Goal: Information Seeking & Learning: Find specific fact

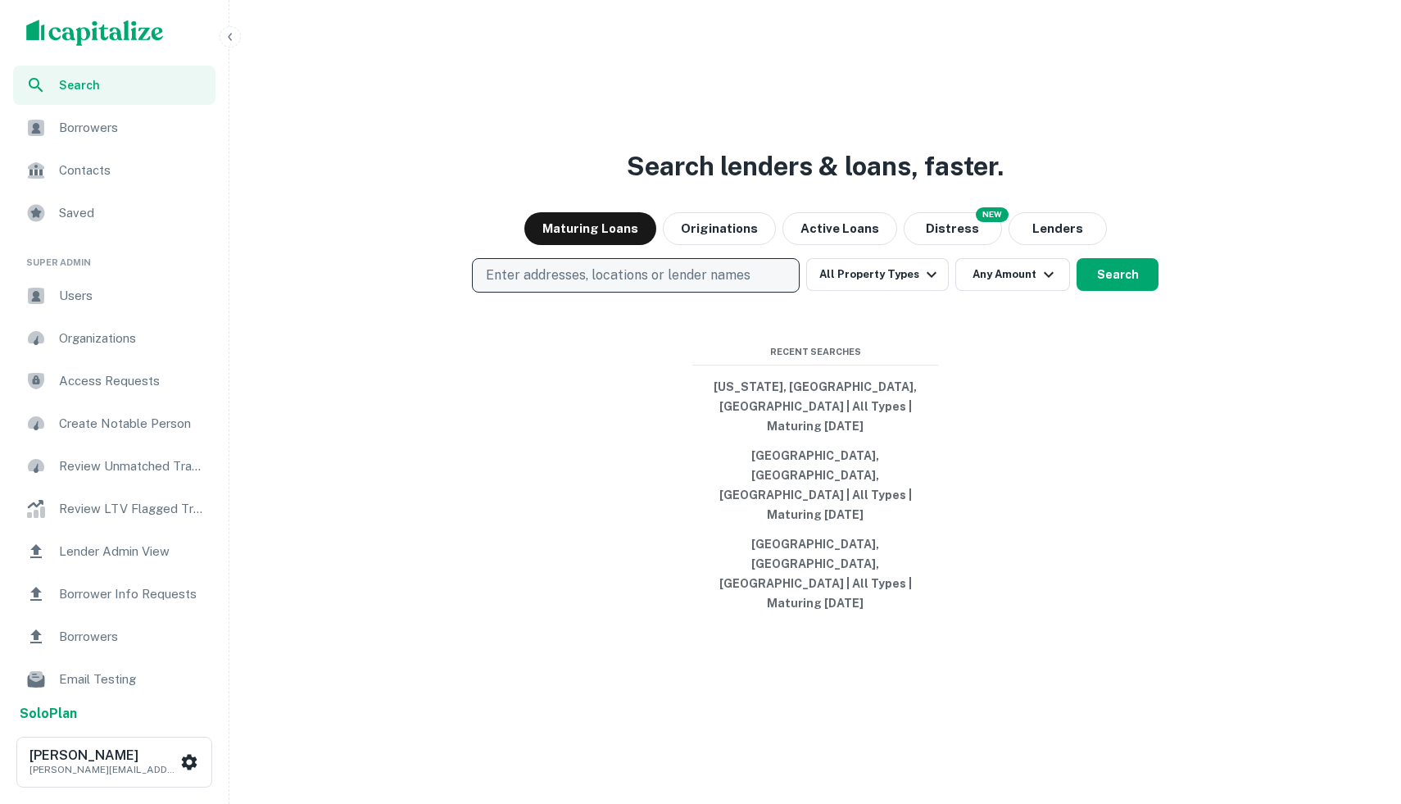
click at [534, 285] on p "Enter addresses, locations or lender names" at bounding box center [618, 275] width 265 height 20
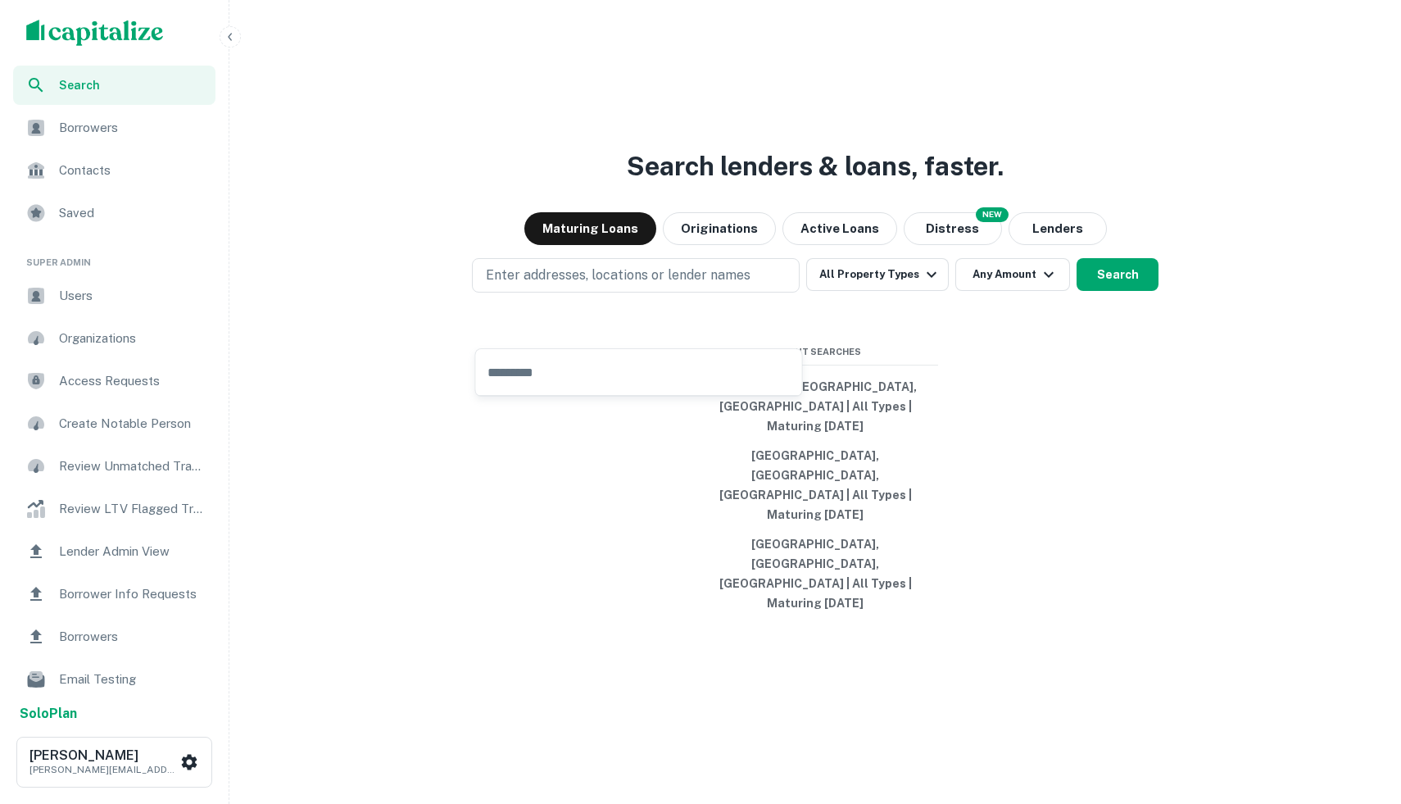
type input "*"
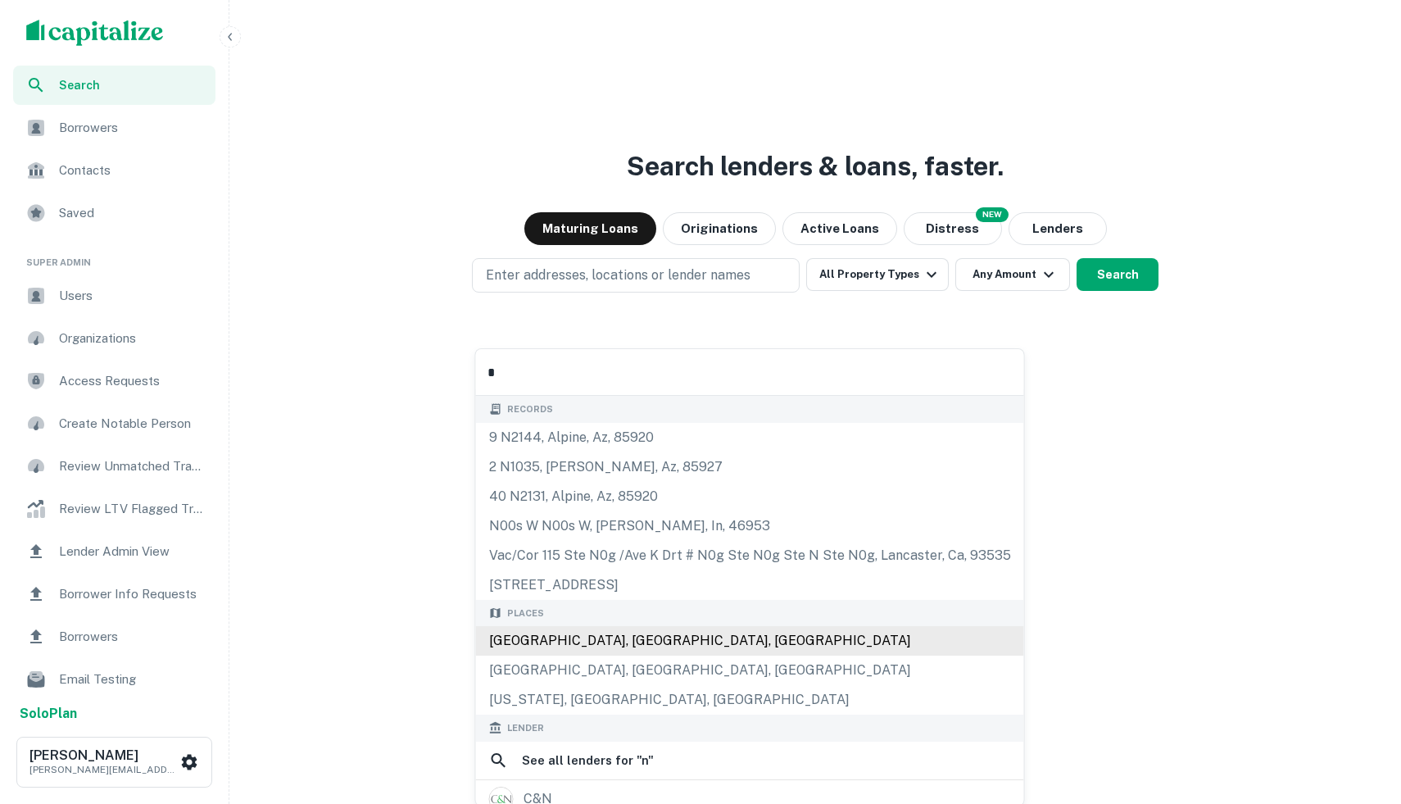
click at [525, 643] on div "[GEOGRAPHIC_DATA], [GEOGRAPHIC_DATA], [GEOGRAPHIC_DATA]" at bounding box center [750, 640] width 548 height 29
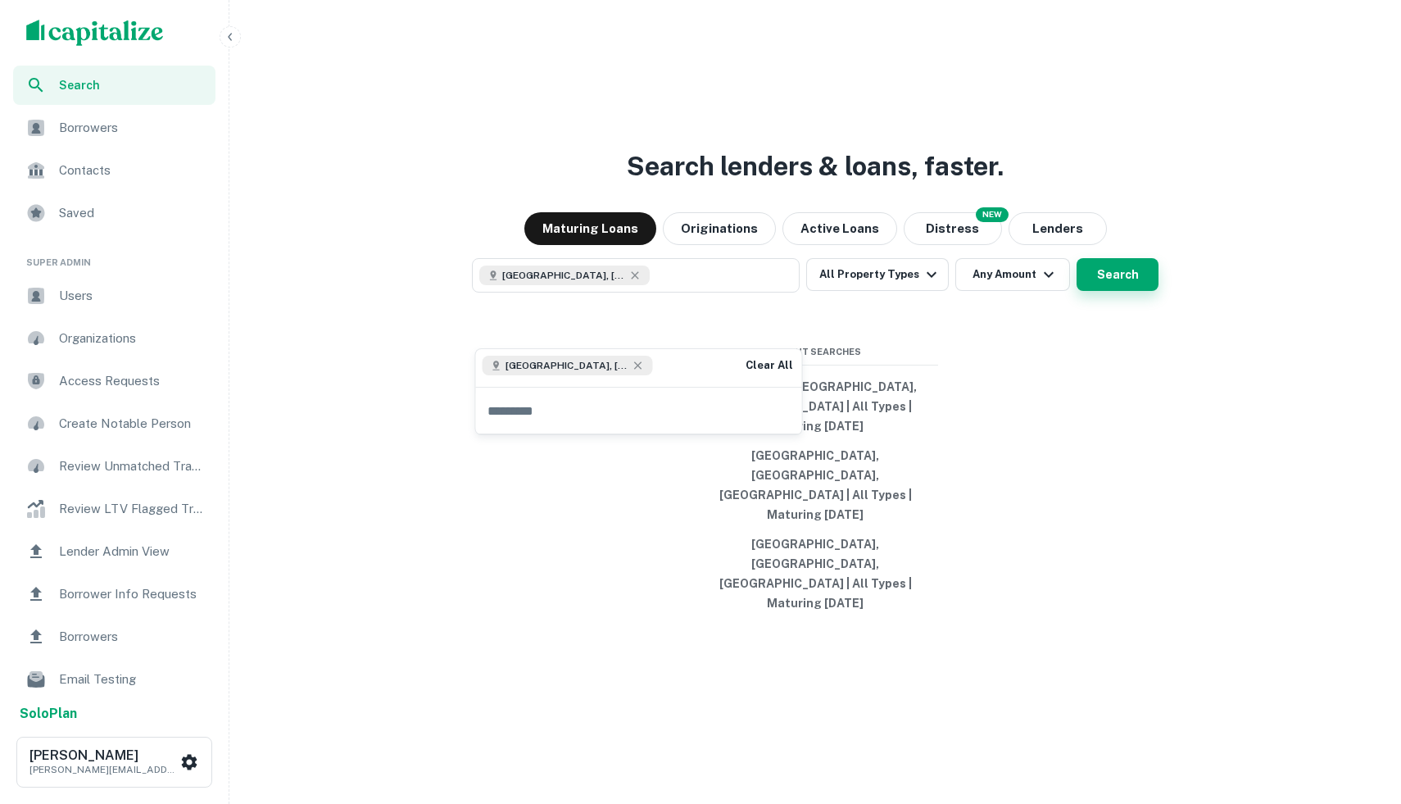
click at [1099, 291] on button "Search" at bounding box center [1117, 274] width 82 height 33
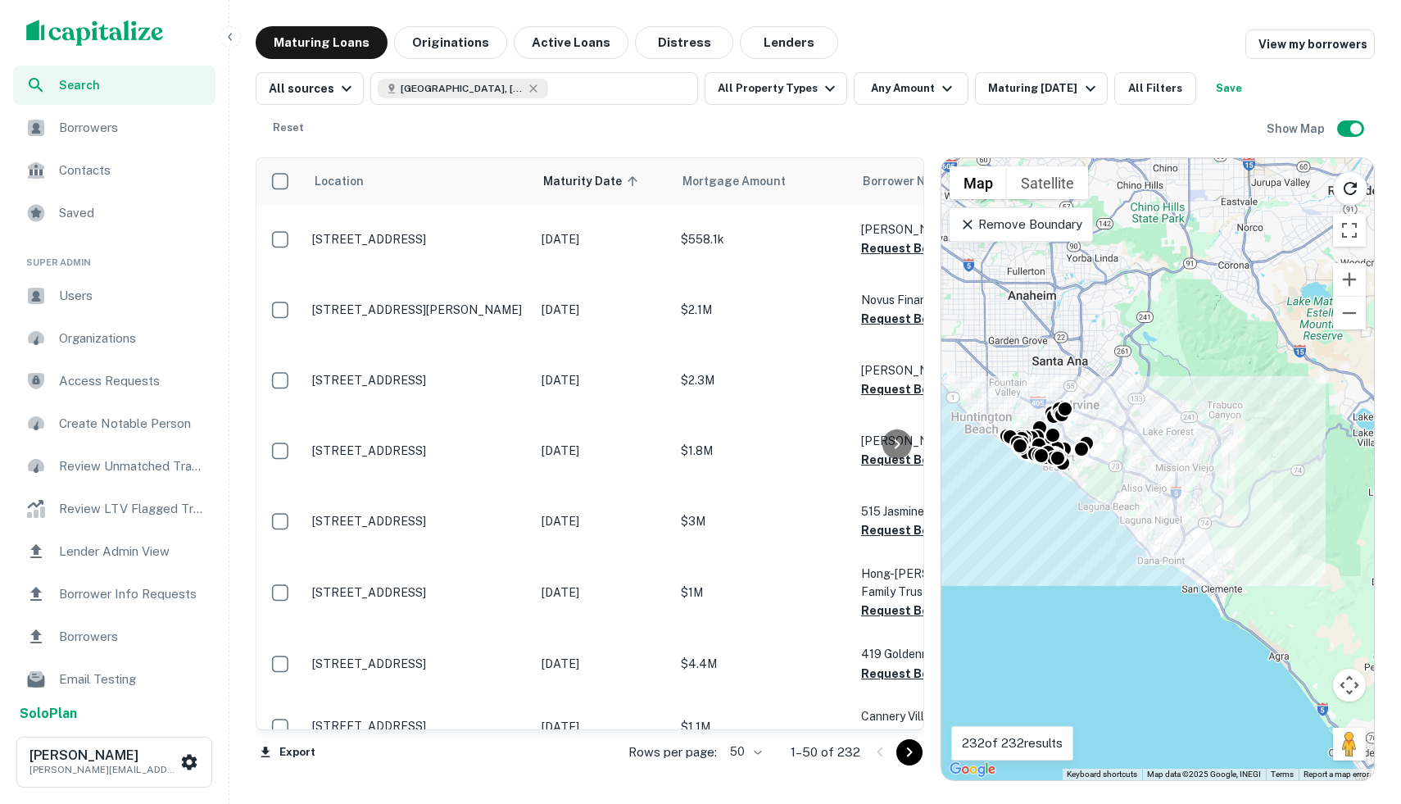
drag, startPoint x: 1076, startPoint y: 490, endPoint x: 989, endPoint y: 478, distance: 88.4
click at [988, 478] on div "To activate drag with keyboard, press Alt + Enter. Once in keyboard drag state,…" at bounding box center [1157, 469] width 432 height 622
click at [1025, 469] on div "To activate drag with keyboard, press Alt + Enter. Once in keyboard drag state,…" at bounding box center [1157, 469] width 432 height 622
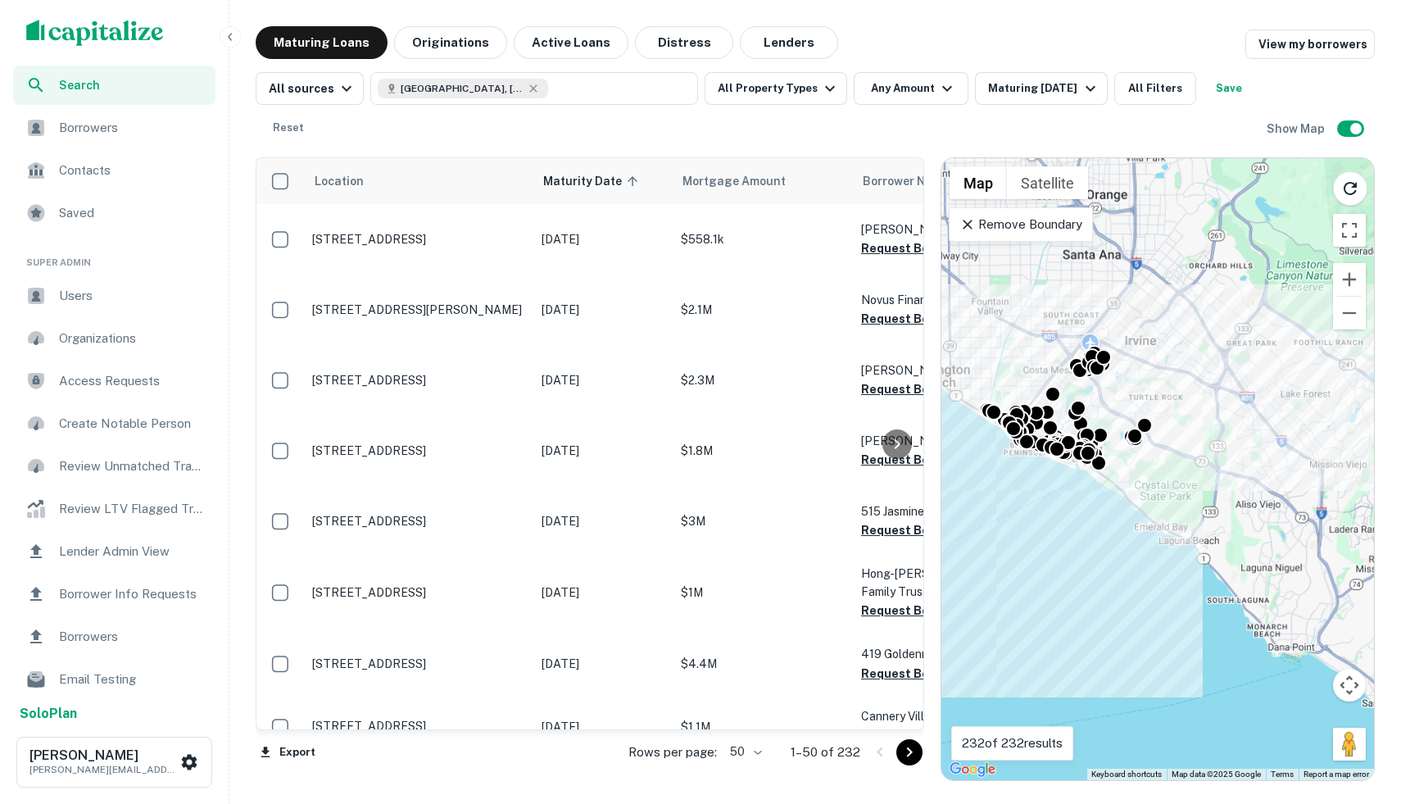
click at [1029, 467] on div "To activate drag with keyboard, press Alt + Enter. Once in keyboard drag state,…" at bounding box center [1157, 469] width 432 height 622
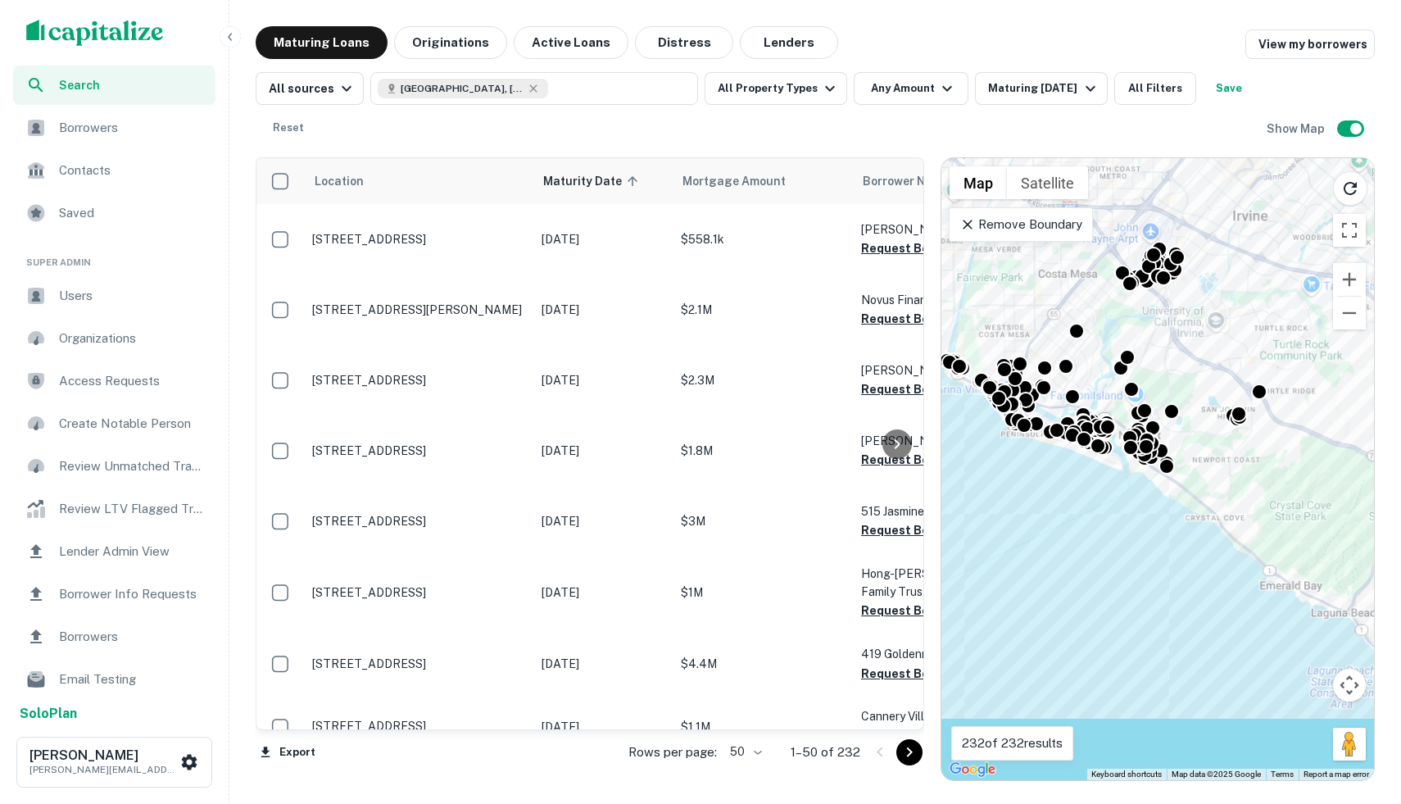
click at [1029, 467] on div "To activate drag with keyboard, press Alt + Enter. Once in keyboard drag state,…" at bounding box center [1157, 469] width 432 height 622
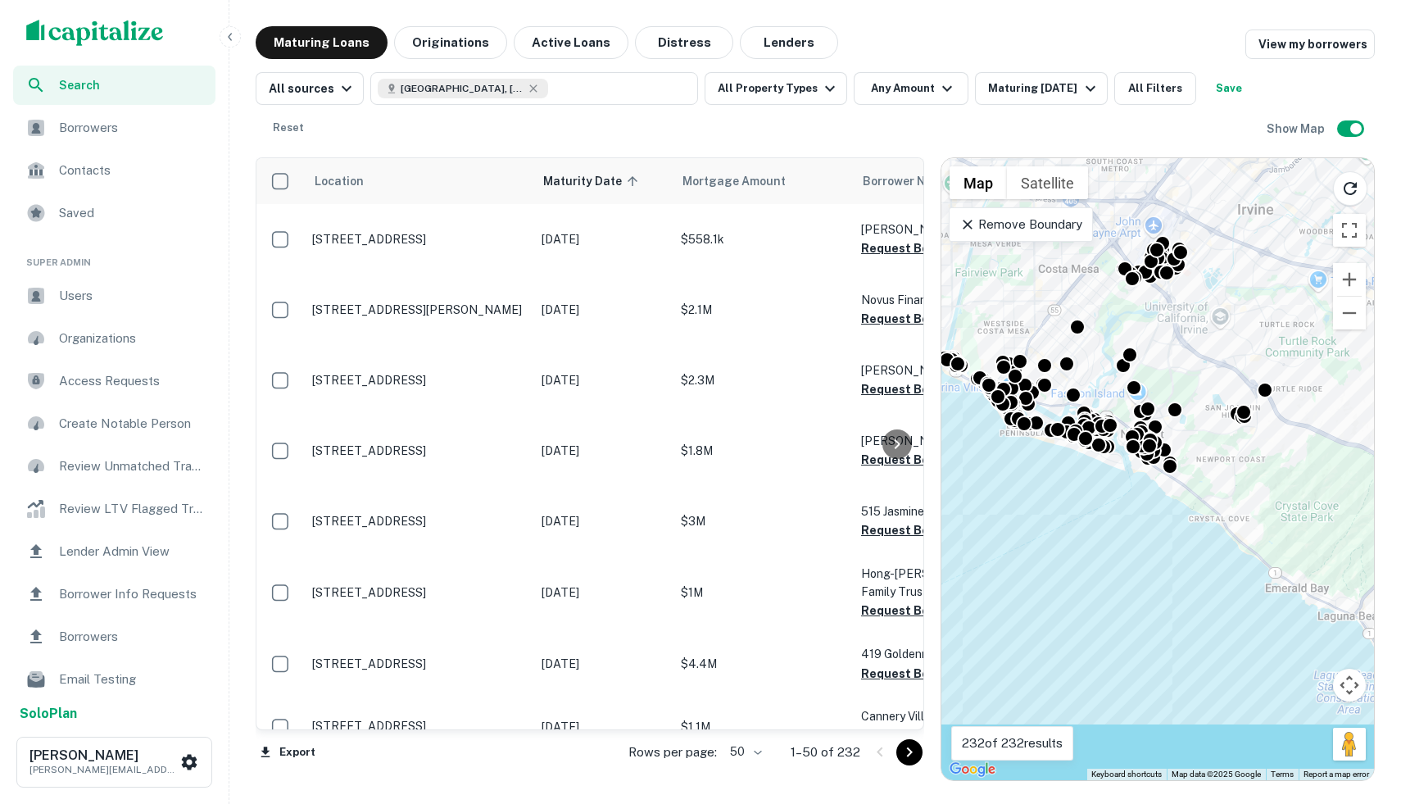
click at [1029, 467] on div "To activate drag with keyboard, press Alt + Enter. Once in keyboard drag state,…" at bounding box center [1157, 469] width 432 height 622
click at [1103, 366] on div "To activate drag with keyboard, press Alt + Enter. Once in keyboard drag state,…" at bounding box center [1157, 469] width 432 height 622
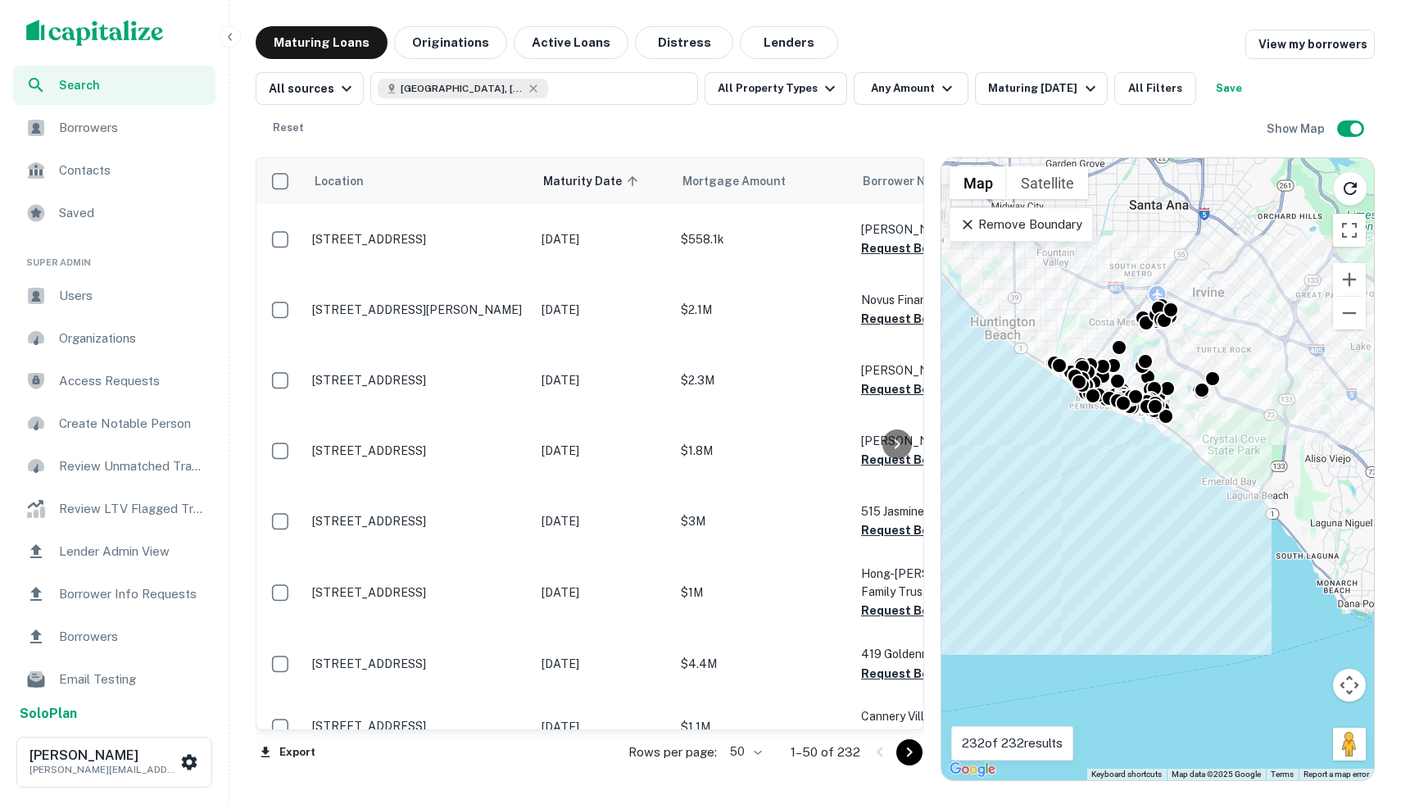
drag, startPoint x: 1023, startPoint y: 507, endPoint x: 1126, endPoint y: 548, distance: 111.0
click at [1126, 548] on div "To activate drag with keyboard, press Alt + Enter. Once in keyboard drag state,…" at bounding box center [1157, 469] width 432 height 622
click at [958, 222] on div "Remove Boundary" at bounding box center [1020, 224] width 143 height 34
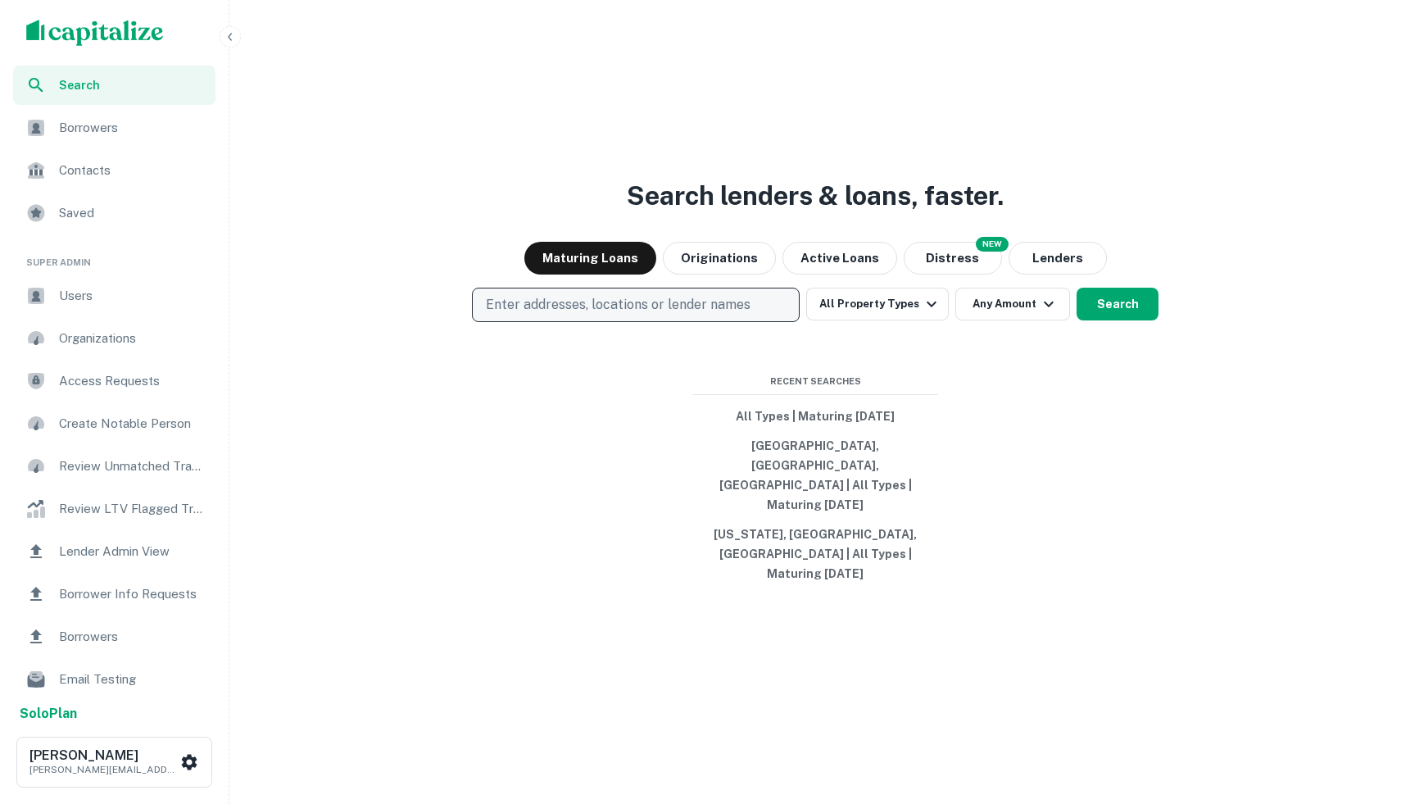
click at [573, 322] on button "Enter addresses, locations or lender names" at bounding box center [636, 304] width 328 height 34
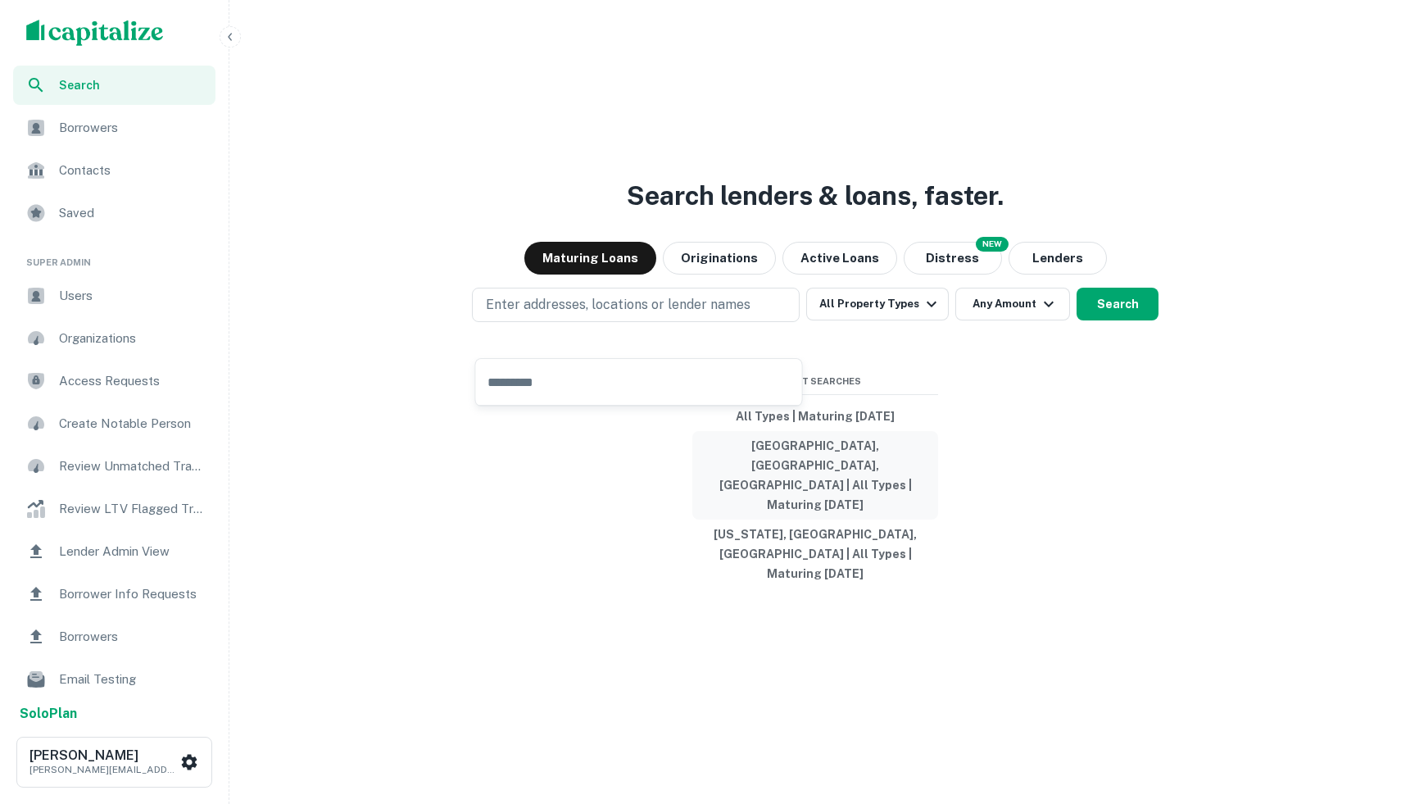
click at [737, 490] on button "[GEOGRAPHIC_DATA], [GEOGRAPHIC_DATA], [GEOGRAPHIC_DATA] | All Types | Maturing …" at bounding box center [815, 475] width 246 height 88
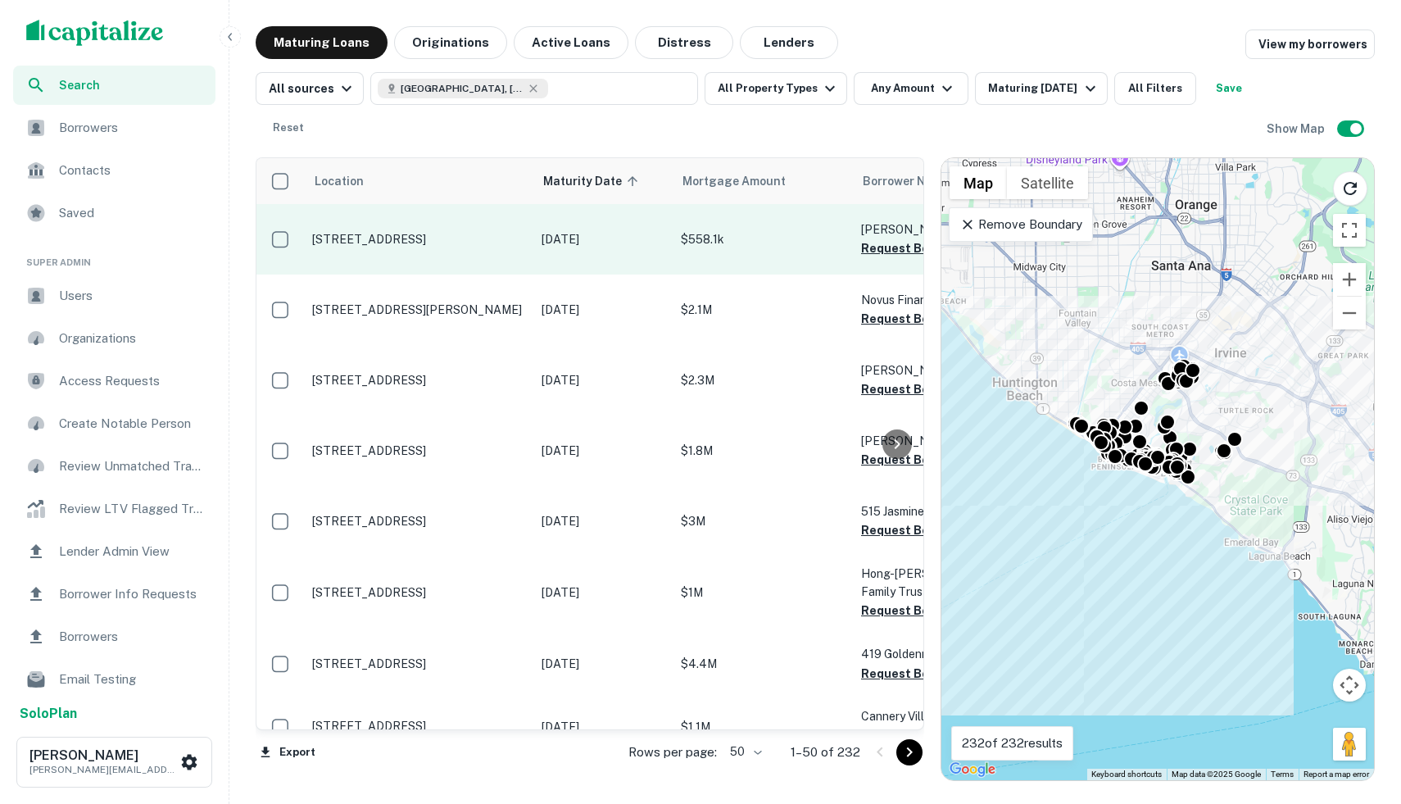
click at [444, 245] on p "[STREET_ADDRESS]" at bounding box center [418, 239] width 213 height 15
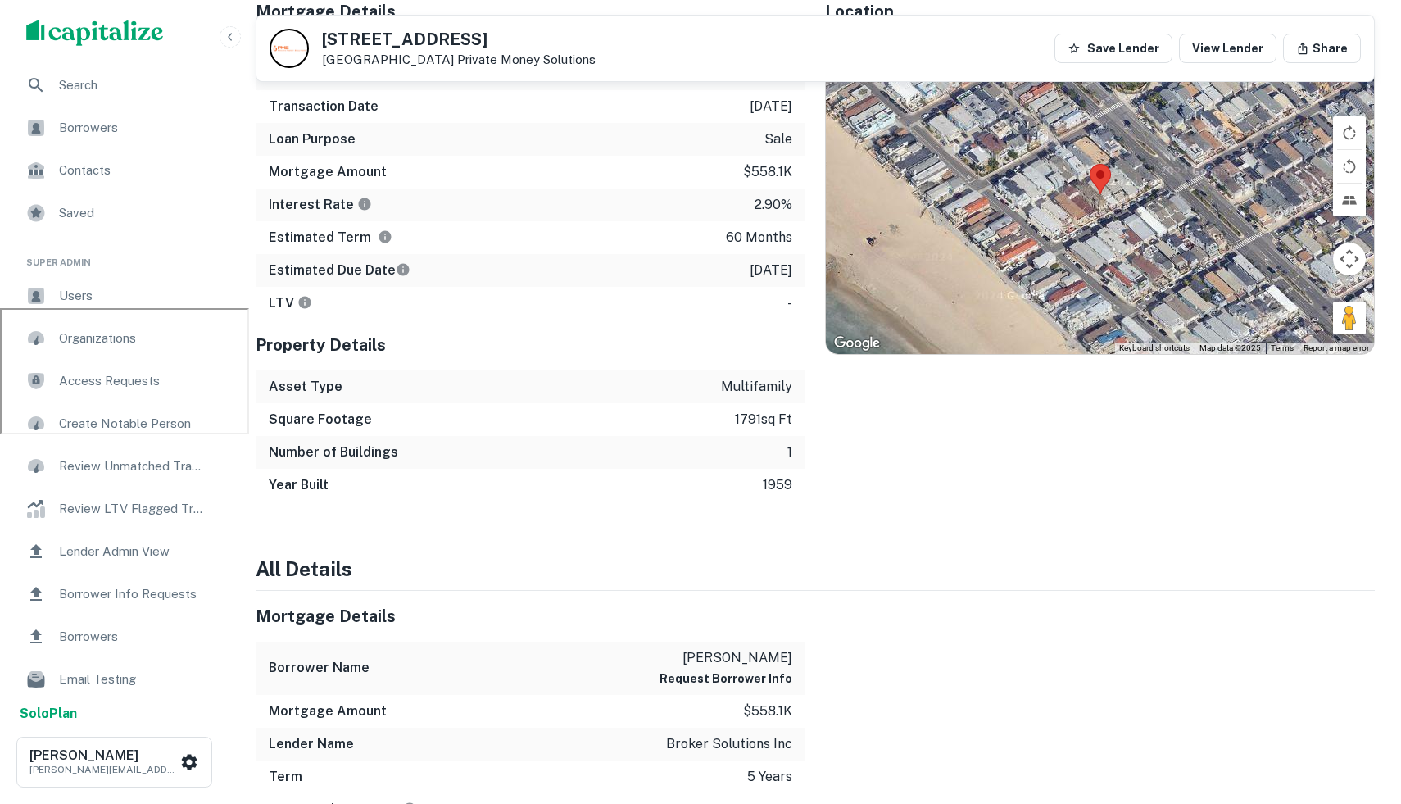
scroll to position [495, 0]
click at [1089, 165] on area at bounding box center [1089, 165] width 0 height 0
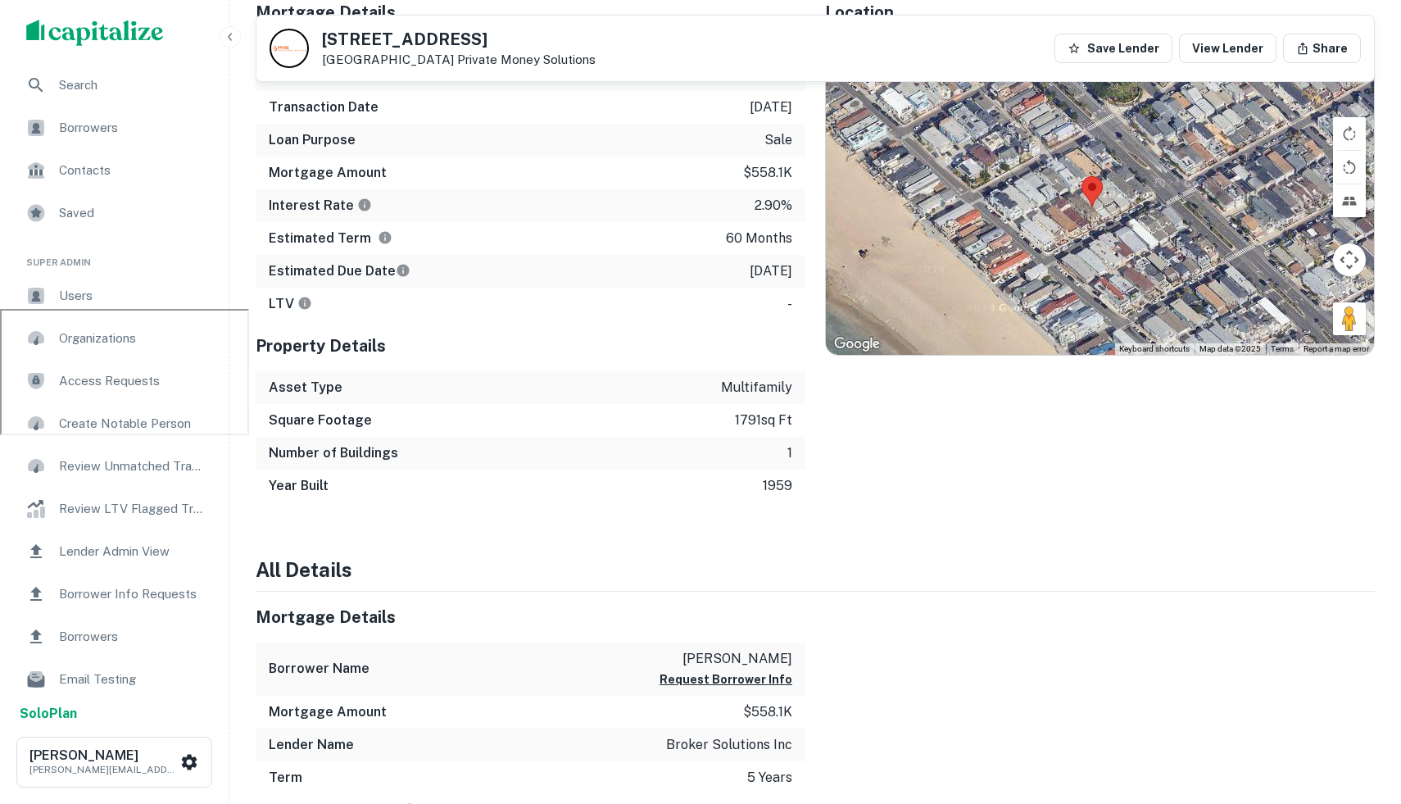
drag, startPoint x: 1360, startPoint y: 335, endPoint x: 1342, endPoint y: 342, distance: 18.4
click at [1342, 342] on div at bounding box center [1100, 194] width 548 height 319
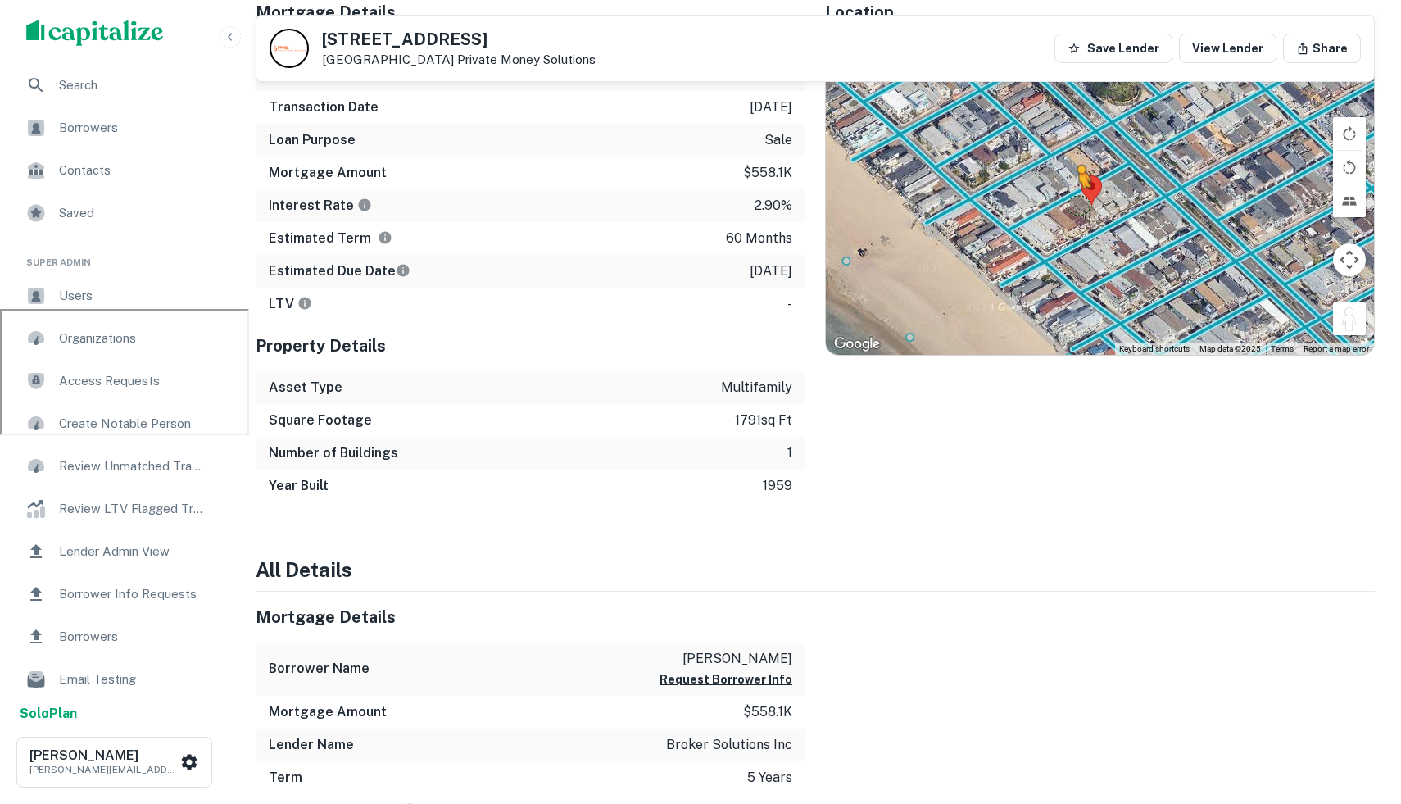
drag, startPoint x: 1348, startPoint y: 305, endPoint x: 1073, endPoint y: 203, distance: 293.4
click at [1073, 203] on div "To activate drag with keyboard, press Alt + Enter. Once in keyboard drag state,…" at bounding box center [1100, 194] width 548 height 319
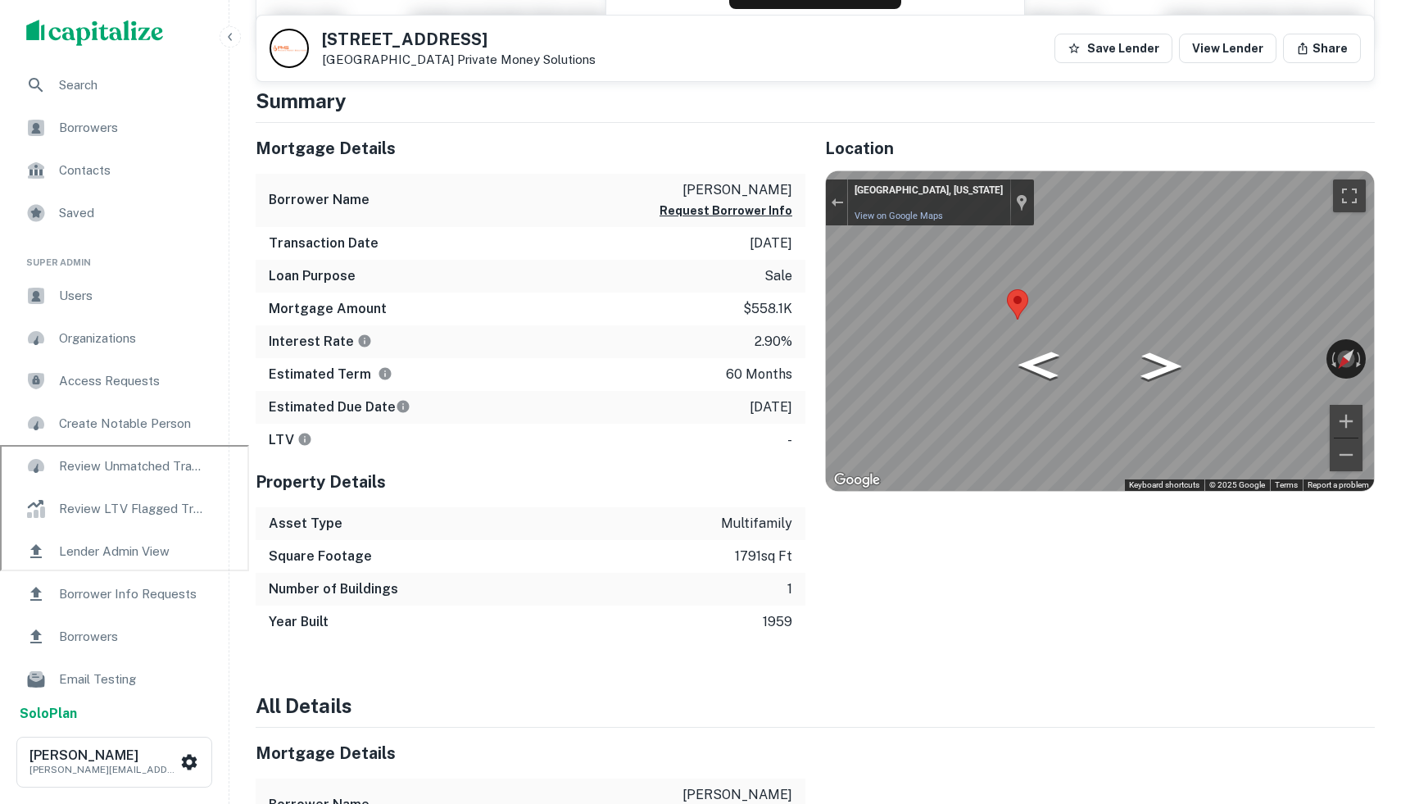
scroll to position [355, 0]
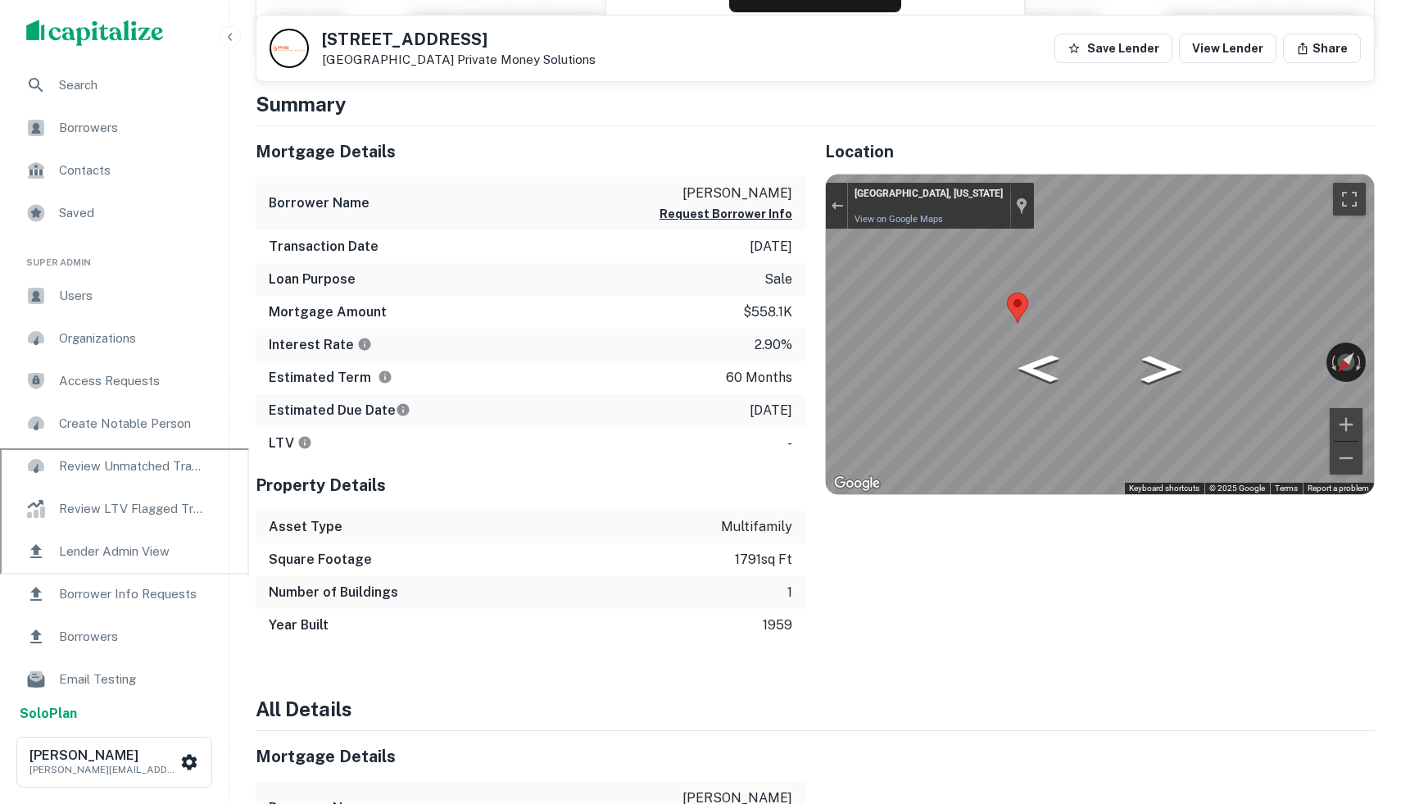
click at [401, 315] on div "Mortgage Amount $558.1k" at bounding box center [531, 312] width 550 height 33
click at [401, 314] on div "Mortgage Amount $558.1k" at bounding box center [531, 312] width 550 height 33
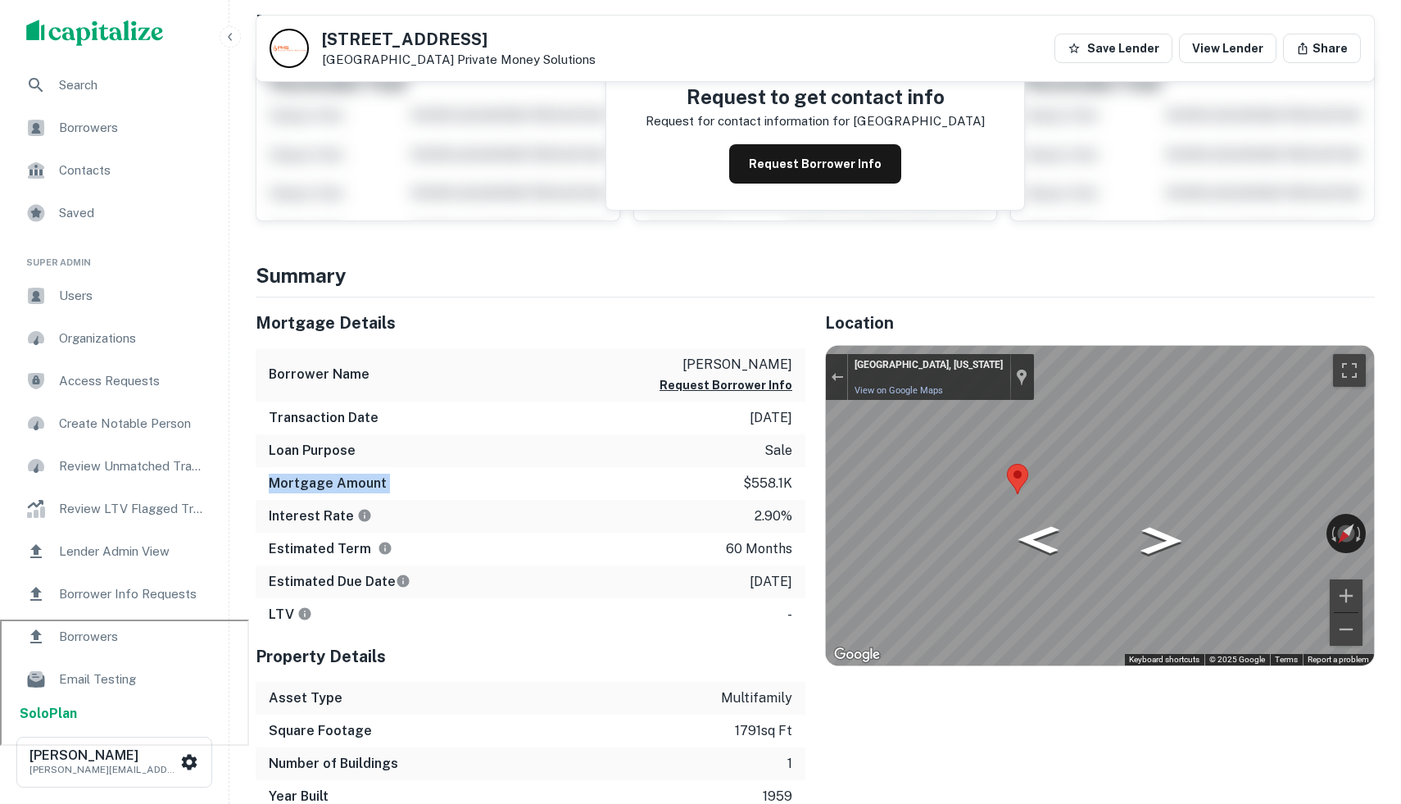
scroll to position [179, 0]
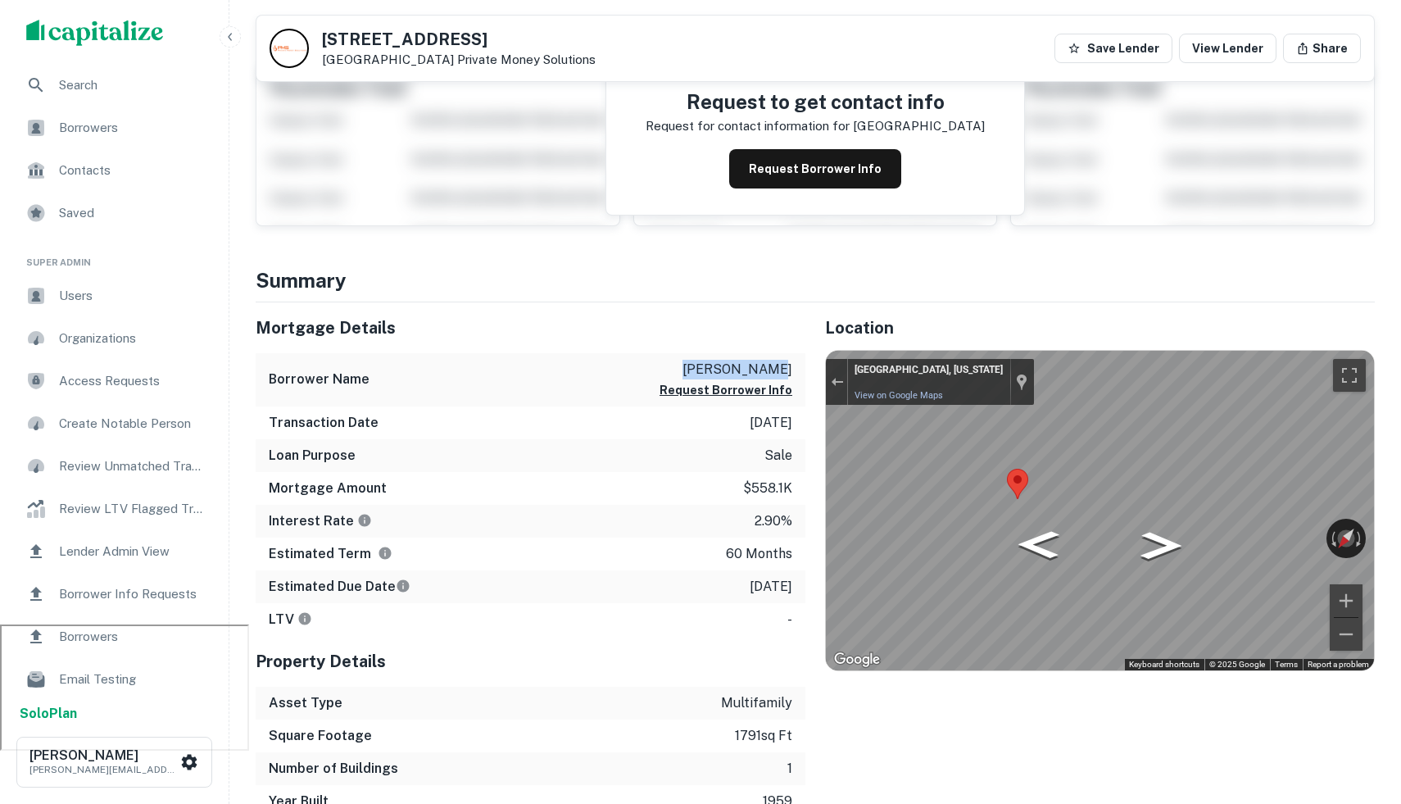
drag, startPoint x: 693, startPoint y: 360, endPoint x: 779, endPoint y: 365, distance: 86.2
click at [779, 365] on p "berkley hugh k" at bounding box center [725, 370] width 133 height 20
copy p "berkley hugh"
